Goal: Task Accomplishment & Management: Use online tool/utility

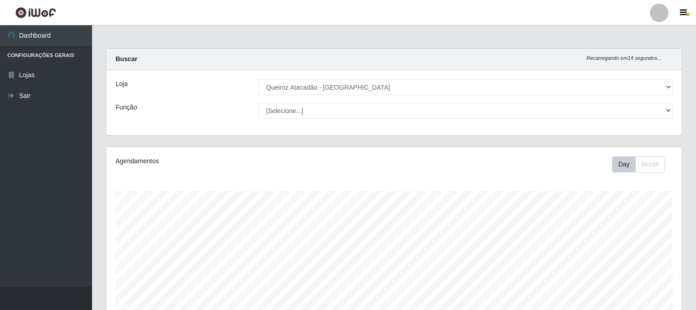
select select "464"
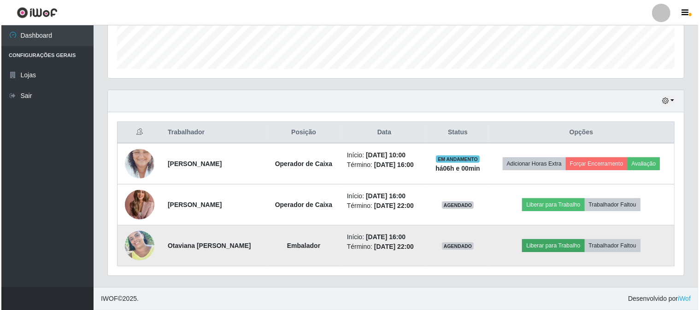
scroll to position [191, 576]
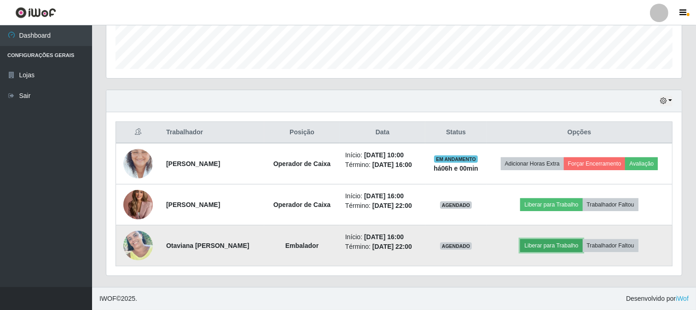
click at [558, 247] on button "Liberar para Trabalho" at bounding box center [551, 245] width 62 height 13
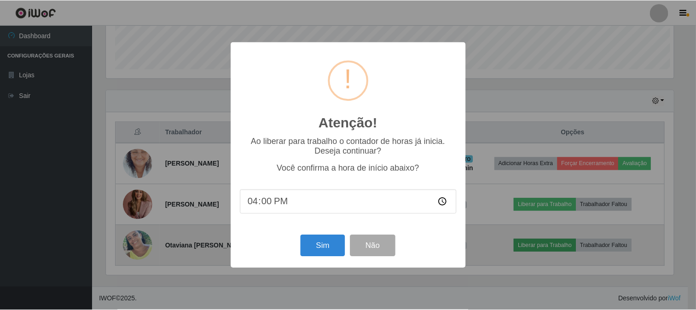
scroll to position [191, 570]
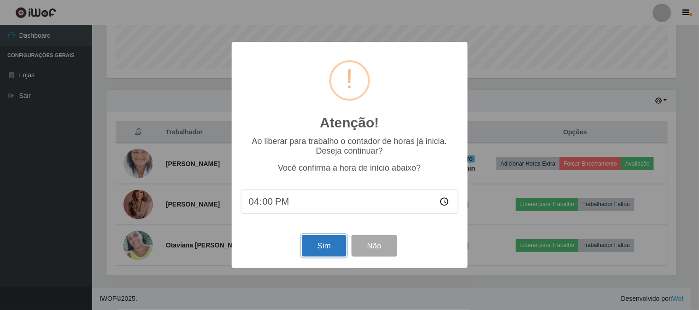
click at [338, 241] on button "Sim" at bounding box center [324, 246] width 45 height 22
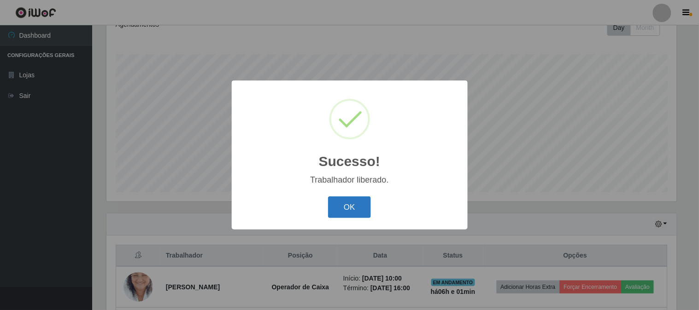
click at [358, 208] on button "OK" at bounding box center [349, 208] width 43 height 22
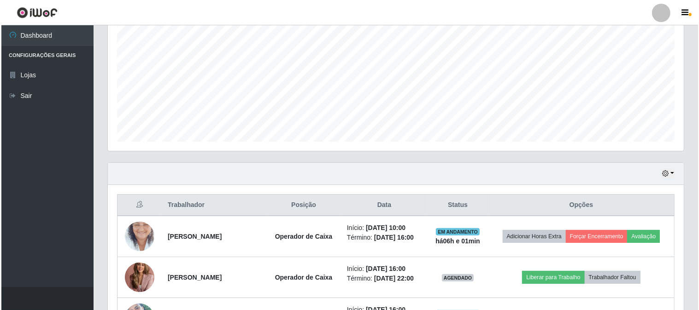
scroll to position [260, 0]
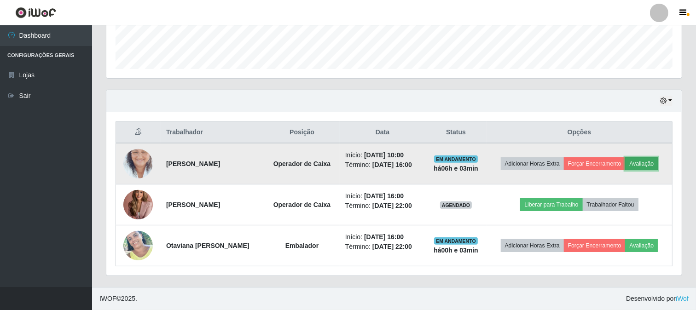
click at [648, 163] on button "Avaliação" at bounding box center [641, 163] width 33 height 13
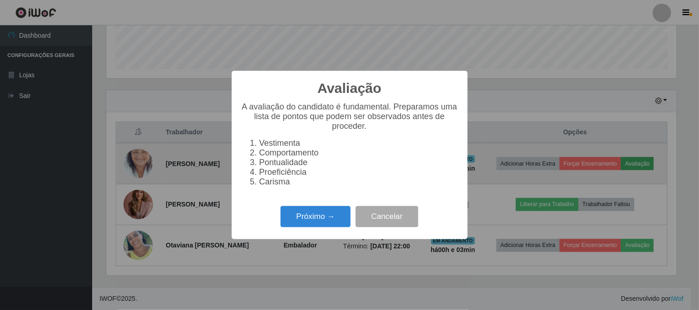
scroll to position [191, 570]
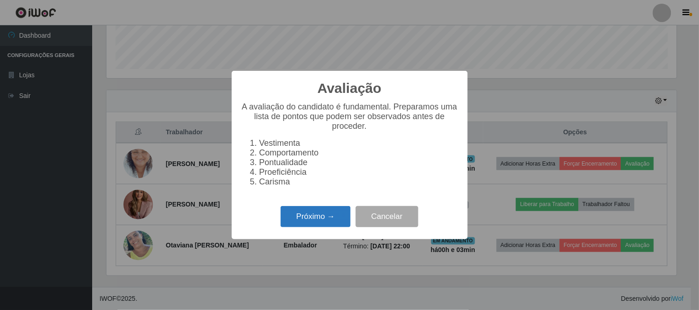
click at [324, 224] on button "Próximo →" at bounding box center [315, 217] width 70 height 22
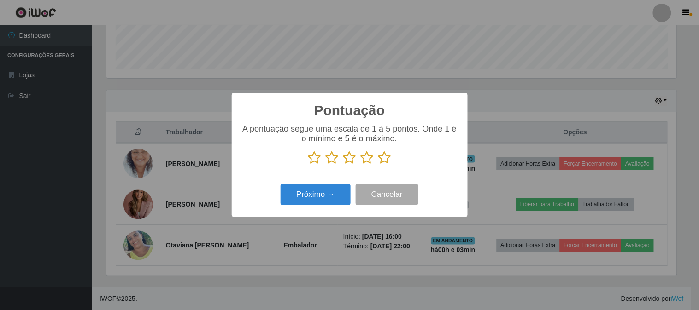
scroll to position [460273, 459894]
click at [383, 160] on icon at bounding box center [384, 158] width 13 height 14
click at [378, 165] on input "radio" at bounding box center [378, 165] width 0 height 0
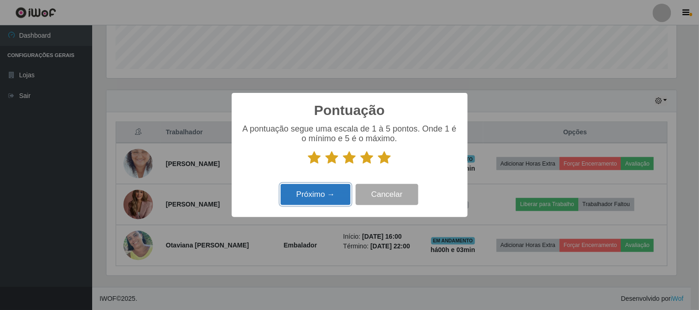
click at [324, 192] on button "Próximo →" at bounding box center [315, 195] width 70 height 22
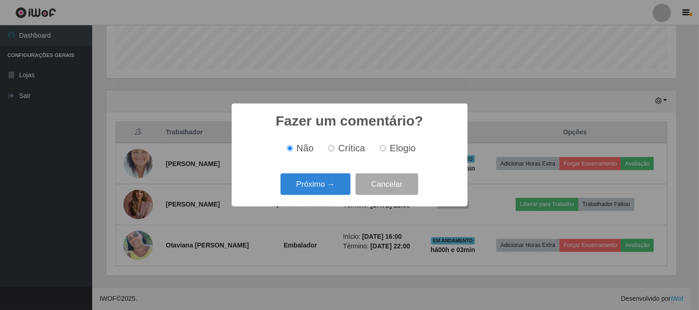
click at [324, 192] on button "Próximo →" at bounding box center [315, 185] width 70 height 22
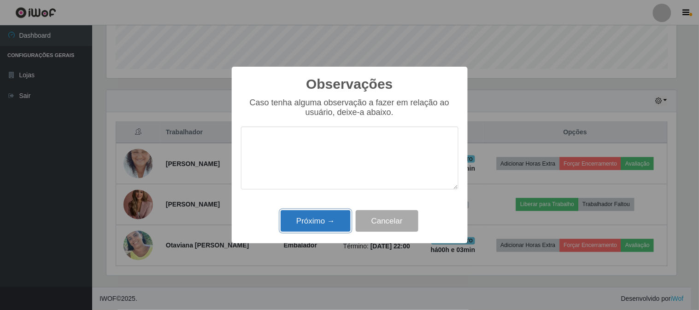
click at [334, 232] on button "Próximo →" at bounding box center [315, 221] width 70 height 22
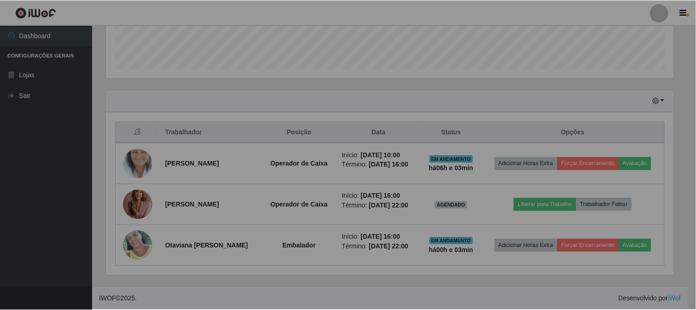
scroll to position [191, 576]
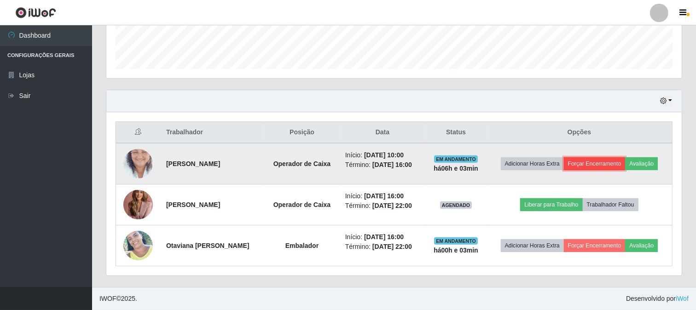
click at [605, 167] on button "Forçar Encerramento" at bounding box center [595, 163] width 62 height 13
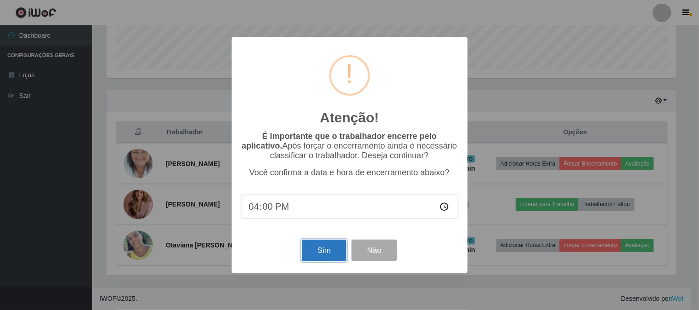
click at [321, 259] on button "Sim" at bounding box center [324, 251] width 45 height 22
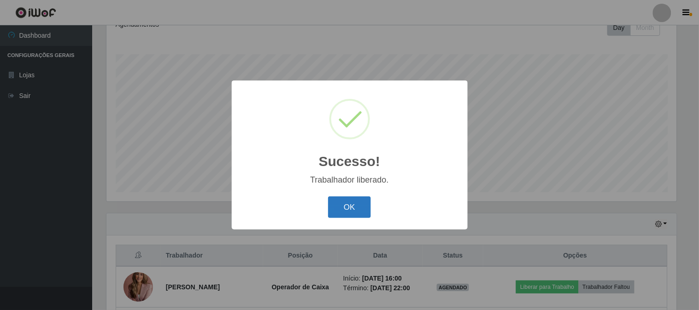
click at [360, 214] on button "OK" at bounding box center [349, 208] width 43 height 22
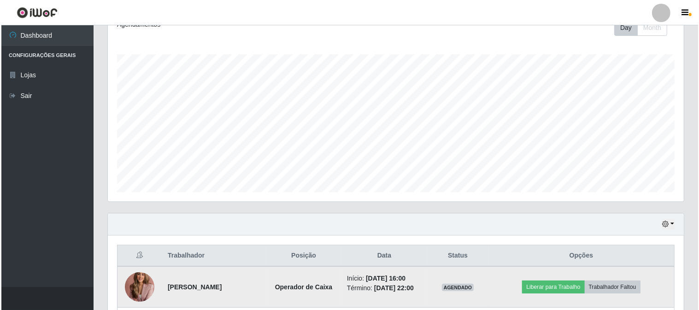
scroll to position [219, 0]
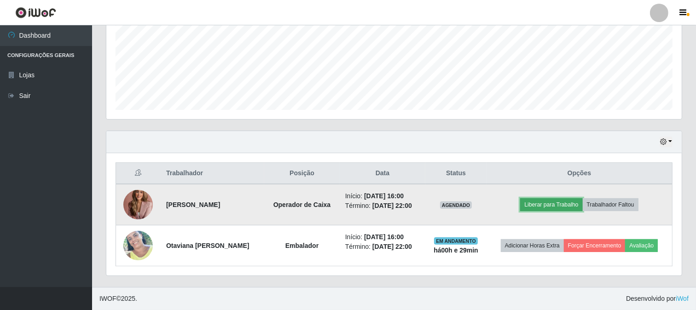
click at [577, 203] on button "Liberar para Trabalho" at bounding box center [551, 204] width 62 height 13
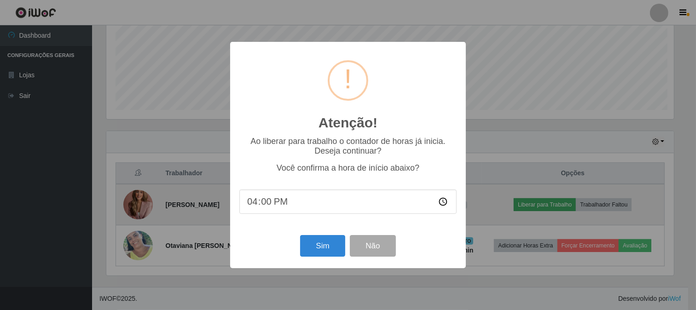
scroll to position [191, 570]
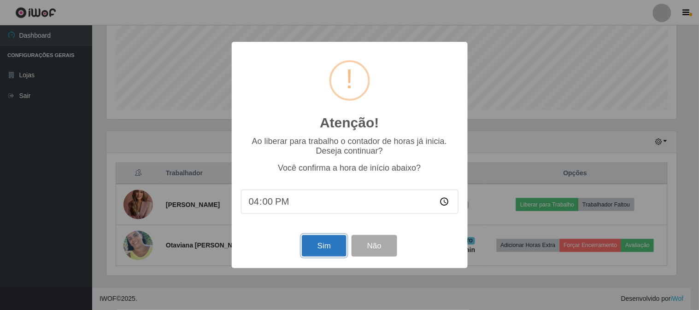
click at [340, 243] on button "Sim" at bounding box center [324, 246] width 45 height 22
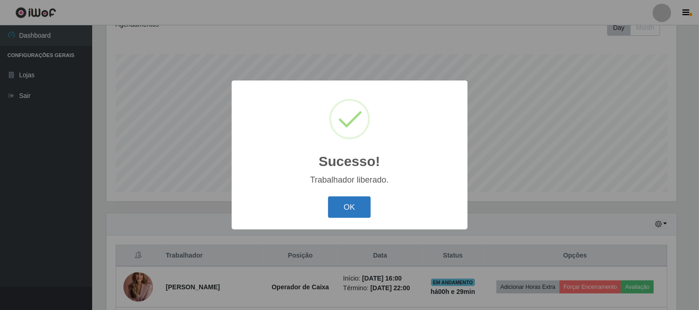
click at [338, 206] on button "OK" at bounding box center [349, 208] width 43 height 22
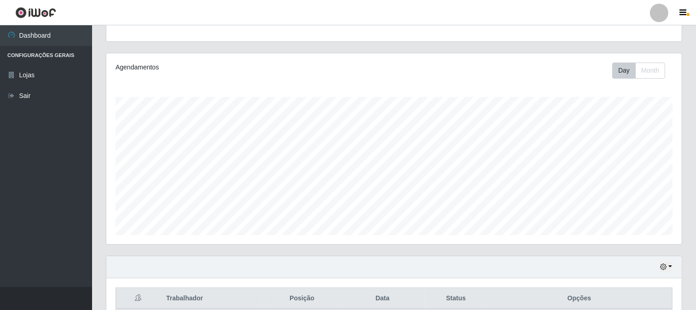
scroll to position [0, 0]
